Goal: Information Seeking & Learning: Understand process/instructions

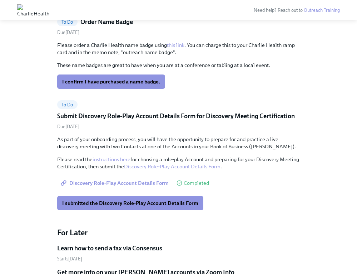
scroll to position [425, 0]
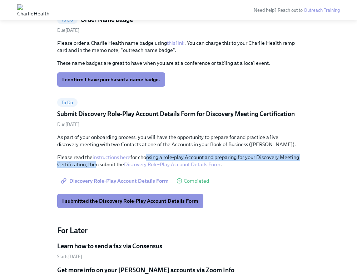
drag, startPoint x: 113, startPoint y: 164, endPoint x: 147, endPoint y: 156, distance: 34.1
click at [147, 156] on p "Please read the instructions here for choosing a role-play Account and preparin…" at bounding box center [178, 160] width 243 height 14
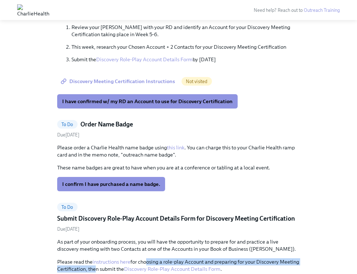
scroll to position [164, 0]
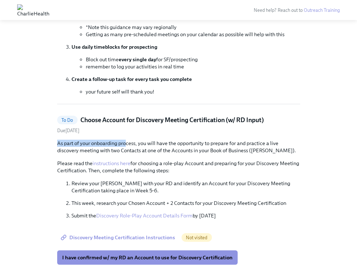
drag, startPoint x: 126, startPoint y: 141, endPoint x: 75, endPoint y: 138, distance: 51.6
click at [75, 138] on div "To Do Choose Account for Discovery Meeting Certification (w/ RD Input) Due [DAT…" at bounding box center [178, 190] width 243 height 149
drag, startPoint x: 75, startPoint y: 138, endPoint x: 197, endPoint y: 137, distance: 122.0
click at [197, 137] on div "To Do Choose Account for Discovery Meeting Certification (w/ RD Input) Due [DAT…" at bounding box center [178, 190] width 243 height 149
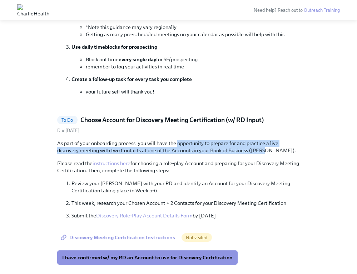
drag, startPoint x: 196, startPoint y: 137, endPoint x: 275, endPoint y: 147, distance: 80.1
click at [277, 148] on p "As part of your onboarding process, you will have the opportunity to prepare fo…" at bounding box center [178, 147] width 243 height 14
click at [275, 147] on p "As part of your onboarding process, you will have the opportunity to prepare fo…" at bounding box center [178, 147] width 243 height 14
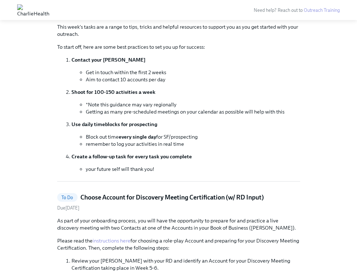
scroll to position [0, 0]
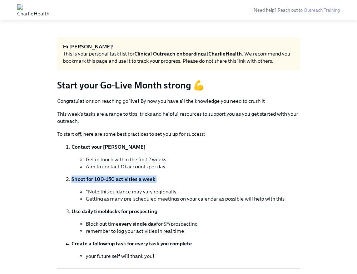
drag, startPoint x: 113, startPoint y: 172, endPoint x: 92, endPoint y: 183, distance: 23.8
click at [92, 183] on ol "Contact your [PERSON_NAME] Get in touch within the first 2 weeks Aim to contact…" at bounding box center [178, 201] width 243 height 116
click at [92, 183] on li "Shoot for 100-150 activities a week *Note this guidance may vary regionally Get…" at bounding box center [186, 188] width 229 height 27
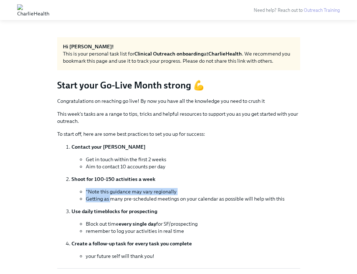
drag, startPoint x: 92, startPoint y: 183, endPoint x: 107, endPoint y: 195, distance: 19.4
click at [107, 195] on li "Shoot for 100-150 activities a week *Note this guidance may vary regionally Get…" at bounding box center [186, 188] width 229 height 27
click at [107, 195] on li "Getting as many pre-scheduled meetings on your calendar as possible will help w…" at bounding box center [193, 198] width 215 height 7
drag, startPoint x: 107, startPoint y: 195, endPoint x: 160, endPoint y: 194, distance: 53.0
click at [160, 194] on ul "*Note this guidance may vary regionally Getting as many pre-scheduled meetings …" at bounding box center [186, 195] width 229 height 14
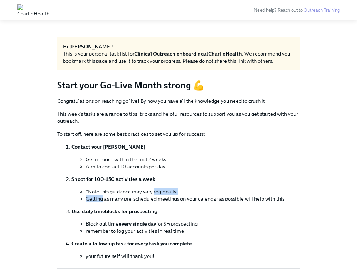
click at [160, 194] on li "*Note this guidance may vary regionally" at bounding box center [193, 191] width 215 height 7
drag, startPoint x: 160, startPoint y: 194, endPoint x: 132, endPoint y: 199, distance: 29.1
click at [132, 199] on ul "*Note this guidance may vary regionally Getting as many pre-scheduled meetings …" at bounding box center [186, 195] width 229 height 14
click at [132, 199] on li "Getting as many pre-scheduled meetings on your calendar as possible will help w…" at bounding box center [193, 198] width 215 height 7
drag, startPoint x: 132, startPoint y: 199, endPoint x: 179, endPoint y: 197, distance: 47.6
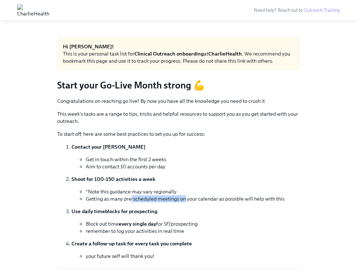
click at [179, 197] on li "Getting as many pre-scheduled meetings on your calendar as possible will help w…" at bounding box center [193, 198] width 215 height 7
drag, startPoint x: 179, startPoint y: 197, endPoint x: 241, endPoint y: 197, distance: 62.3
click at [241, 197] on li "Getting as many pre-scheduled meetings on your calendar as possible will help w…" at bounding box center [193, 198] width 215 height 7
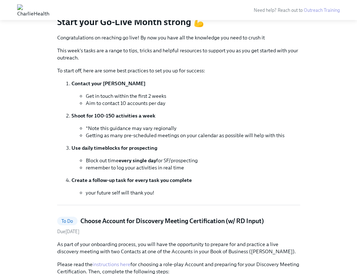
scroll to position [82, 0]
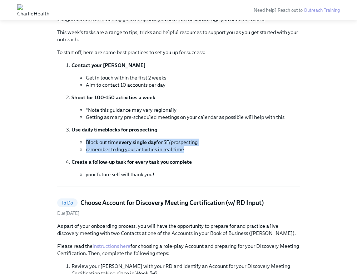
drag, startPoint x: 223, startPoint y: 147, endPoint x: 103, endPoint y: 134, distance: 120.9
click at [103, 134] on li "Use daily timeblocks for prospecting Block out time every single day for SF/pro…" at bounding box center [186, 139] width 229 height 27
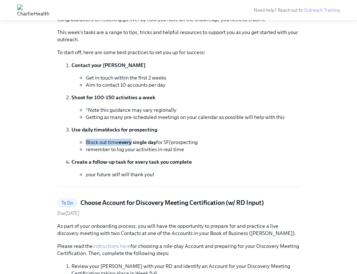
drag, startPoint x: 103, startPoint y: 134, endPoint x: 127, endPoint y: 144, distance: 25.7
click at [127, 144] on li "Use daily timeblocks for prospecting Block out time every single day for SF/pro…" at bounding box center [186, 139] width 229 height 27
click at [127, 144] on strong "every single day" at bounding box center [138, 142] width 38 height 6
drag, startPoint x: 127, startPoint y: 144, endPoint x: 152, endPoint y: 143, distance: 25.8
click at [152, 143] on strong "every single day" at bounding box center [138, 142] width 38 height 6
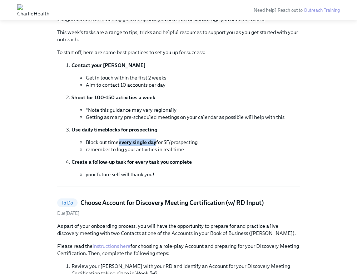
click at [152, 143] on strong "every single day" at bounding box center [138, 142] width 38 height 6
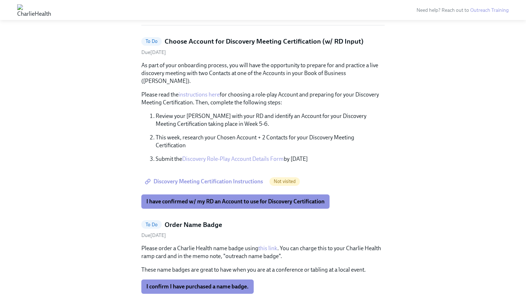
scroll to position [246, 0]
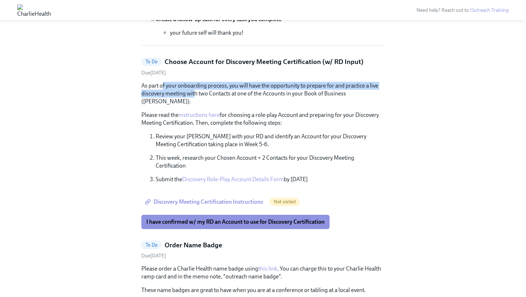
drag, startPoint x: 195, startPoint y: 96, endPoint x: 163, endPoint y: 88, distance: 33.1
click at [163, 88] on p "As part of your onboarding process, you will have the opportunity to prepare fo…" at bounding box center [262, 94] width 243 height 24
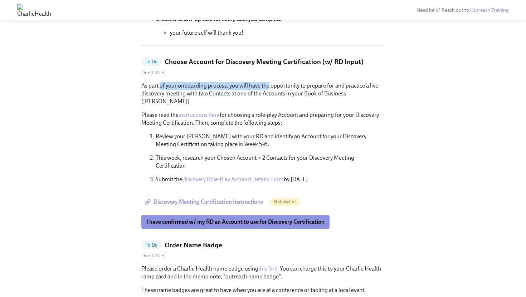
drag, startPoint x: 163, startPoint y: 88, endPoint x: 272, endPoint y: 88, distance: 109.5
click at [272, 88] on p "As part of your onboarding process, you will have the opportunity to prepare fo…" at bounding box center [262, 94] width 243 height 24
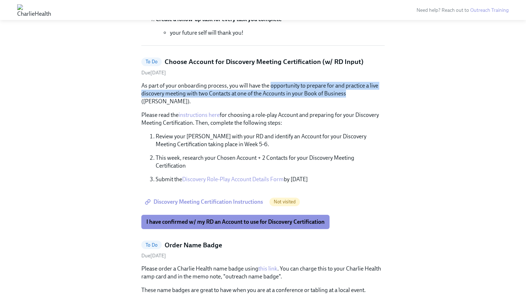
drag, startPoint x: 272, startPoint y: 88, endPoint x: 333, endPoint y: 92, distance: 60.6
click at [333, 92] on p "As part of your onboarding process, you will have the opportunity to prepare fo…" at bounding box center [262, 94] width 243 height 24
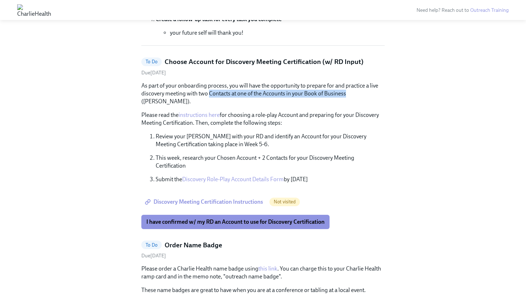
drag, startPoint x: 333, startPoint y: 92, endPoint x: 219, endPoint y: 91, distance: 113.8
click at [219, 92] on p "As part of your onboarding process, you will have the opportunity to prepare fo…" at bounding box center [262, 94] width 243 height 24
click at [219, 91] on p "As part of your onboarding process, you will have the opportunity to prepare fo…" at bounding box center [262, 94] width 243 height 24
drag, startPoint x: 219, startPoint y: 91, endPoint x: 333, endPoint y: 91, distance: 114.5
click at [332, 91] on p "As part of your onboarding process, you will have the opportunity to prepare fo…" at bounding box center [262, 94] width 243 height 24
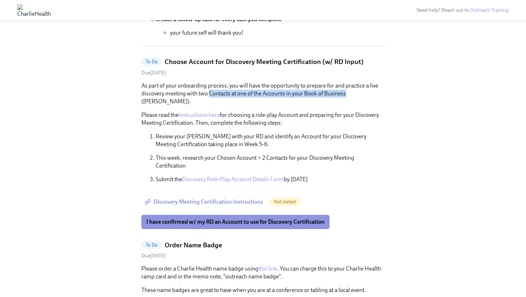
click at [333, 91] on p "As part of your onboarding process, you will have the opportunity to prepare fo…" at bounding box center [262, 94] width 243 height 24
drag, startPoint x: 333, startPoint y: 91, endPoint x: 303, endPoint y: 99, distance: 31.3
click at [303, 99] on div "As part of your onboarding process, you will have the opportunity to prepare fo…" at bounding box center [262, 133] width 243 height 102
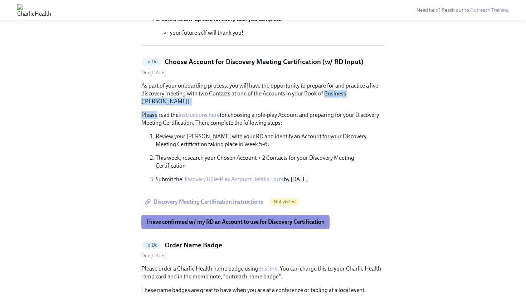
click at [303, 99] on div "As part of your onboarding process, you will have the opportunity to prepare fo…" at bounding box center [262, 133] width 243 height 102
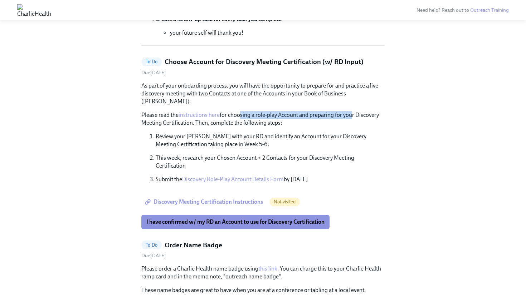
drag, startPoint x: 240, startPoint y: 108, endPoint x: 362, endPoint y: 111, distance: 122.4
click at [357, 111] on p "Please read the instructions here for choosing a role-play Account and preparin…" at bounding box center [262, 119] width 243 height 16
click at [230, 176] on link "Discovery Role-Play Account Details Form" at bounding box center [233, 179] width 102 height 7
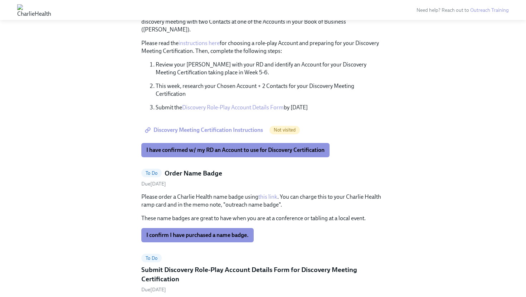
scroll to position [273, 0]
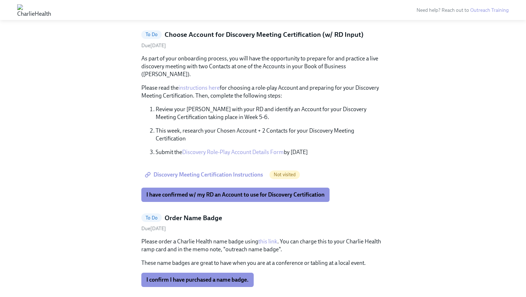
click at [218, 171] on span "Discovery Meeting Certification Instructions" at bounding box center [204, 174] width 117 height 7
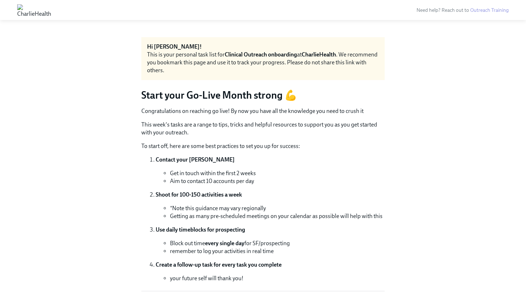
scroll to position [255, 0]
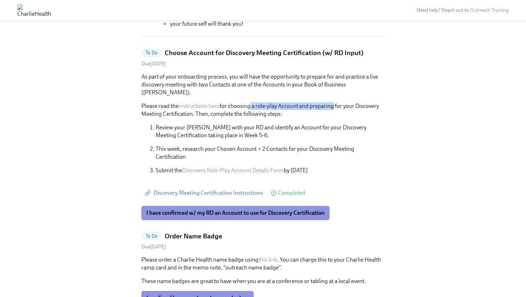
drag, startPoint x: 249, startPoint y: 102, endPoint x: 331, endPoint y: 99, distance: 82.7
click at [331, 102] on p "Please read the instructions here for choosing a role-play Account and preparin…" at bounding box center [262, 110] width 243 height 16
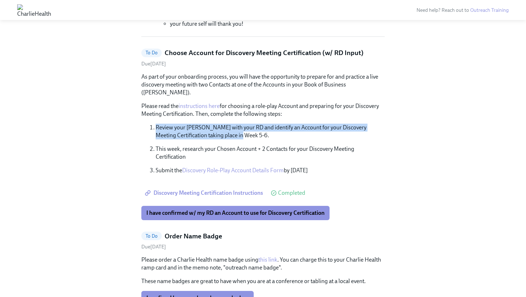
drag, startPoint x: 274, startPoint y: 125, endPoint x: 167, endPoint y: 112, distance: 107.4
click at [167, 112] on div "As part of your onboarding process, you will have the opportunity to prepare fo…" at bounding box center [262, 124] width 243 height 102
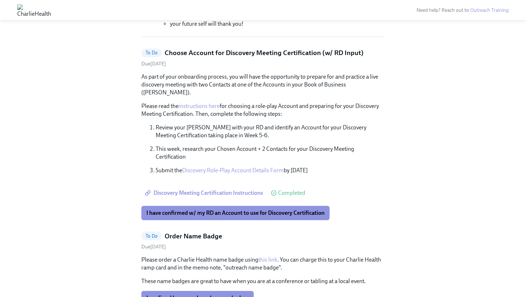
click at [167, 112] on div "As part of your onboarding process, you will have the opportunity to prepare fo…" at bounding box center [262, 124] width 243 height 102
drag, startPoint x: 167, startPoint y: 112, endPoint x: 242, endPoint y: 121, distance: 75.0
click at [242, 121] on div "As part of your onboarding process, you will have the opportunity to prepare fo…" at bounding box center [262, 124] width 243 height 102
click at [243, 124] on p "Review your [PERSON_NAME] with your RD and identify an Account for your Discove…" at bounding box center [270, 132] width 229 height 16
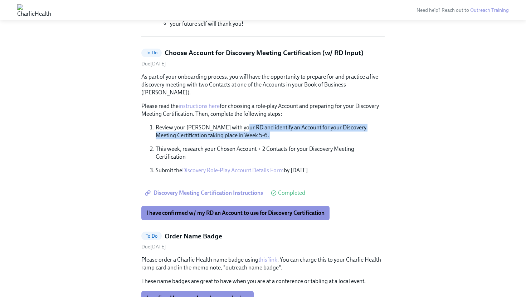
drag, startPoint x: 243, startPoint y: 121, endPoint x: 293, endPoint y: 128, distance: 51.3
click at [293, 128] on p "Review your [PERSON_NAME] with your RD and identify an Account for your Discove…" at bounding box center [270, 132] width 229 height 16
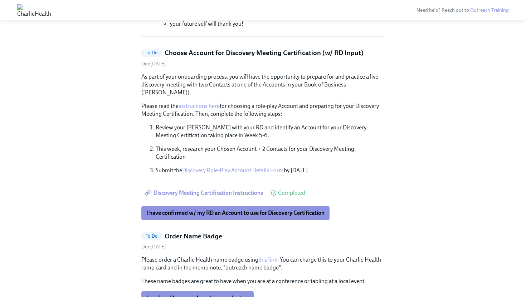
click at [311, 113] on div "As part of your onboarding process, you will have the opportunity to prepare fo…" at bounding box center [262, 124] width 243 height 102
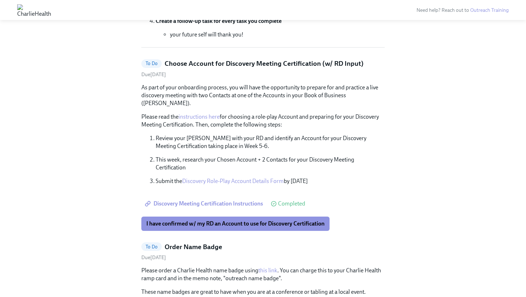
scroll to position [244, 0]
